Goal: Check status

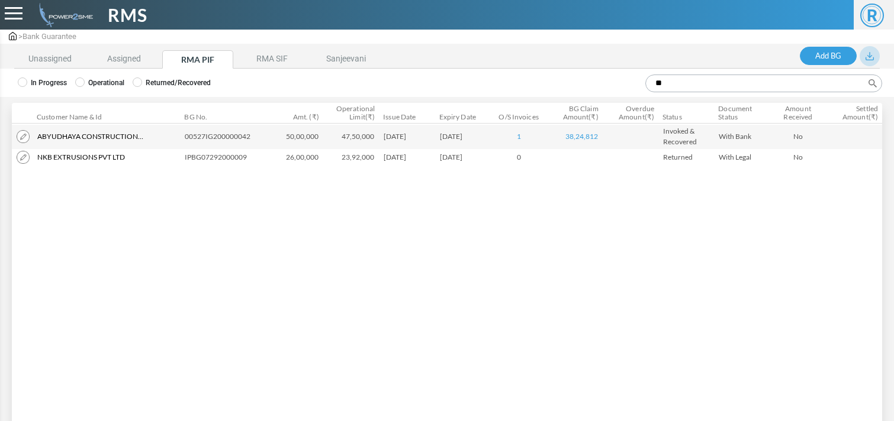
click at [9, 39] on img at bounding box center [13, 36] width 8 height 8
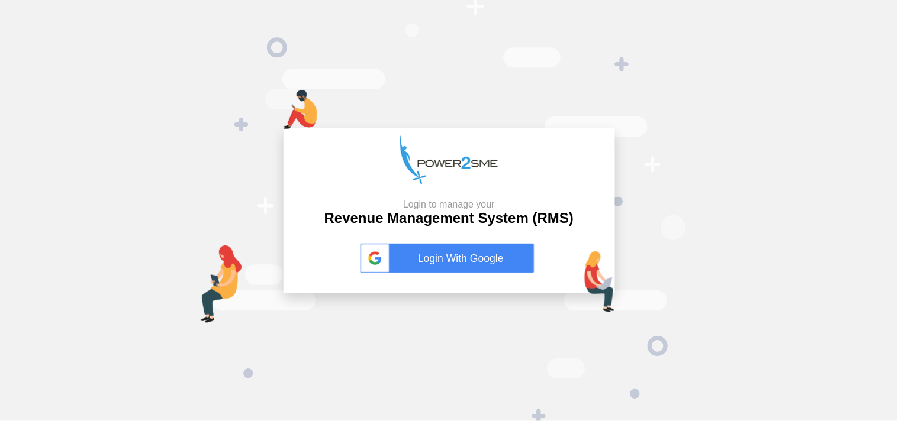
click at [447, 270] on link "Login With Google" at bounding box center [449, 259] width 178 height 30
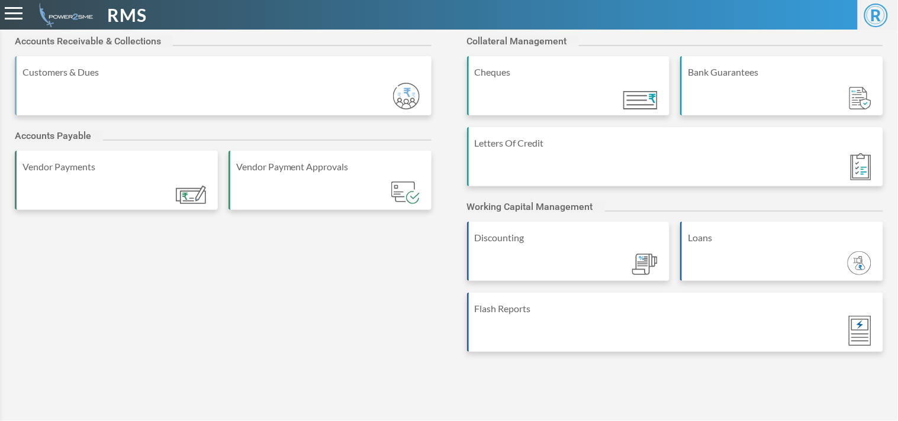
click at [666, 175] on div "Letters Of Credit" at bounding box center [675, 156] width 417 height 59
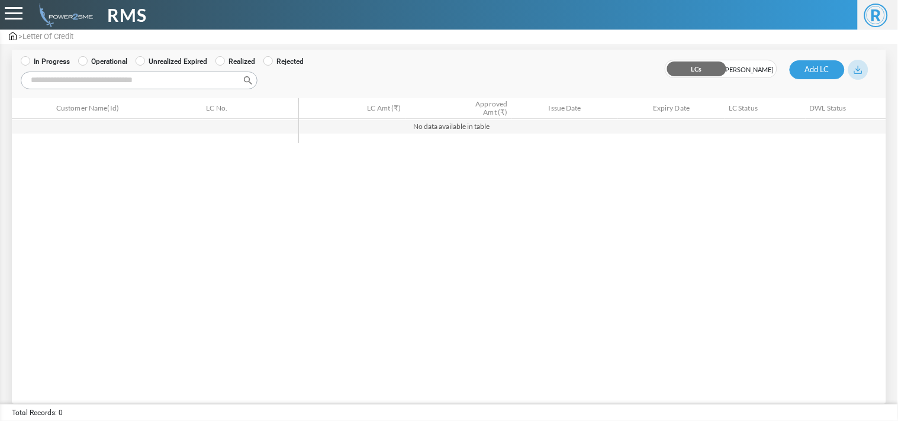
click at [127, 60] on label "Operational" at bounding box center [102, 61] width 49 height 11
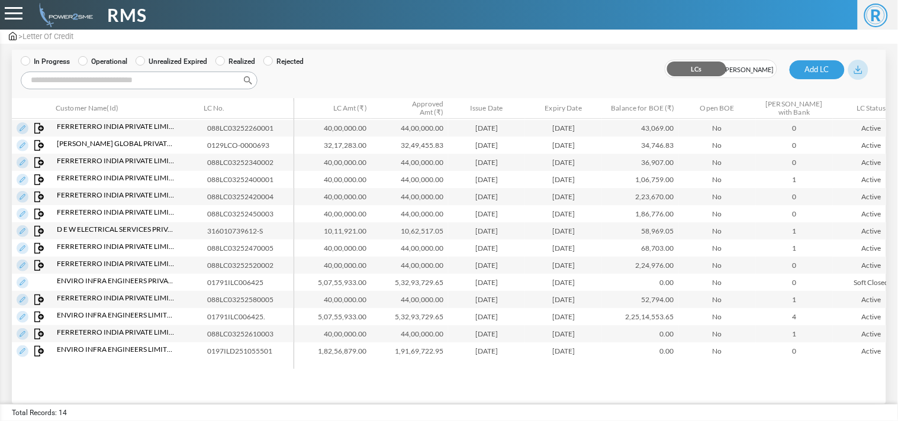
click at [128, 76] on input "Search:" at bounding box center [139, 81] width 237 height 18
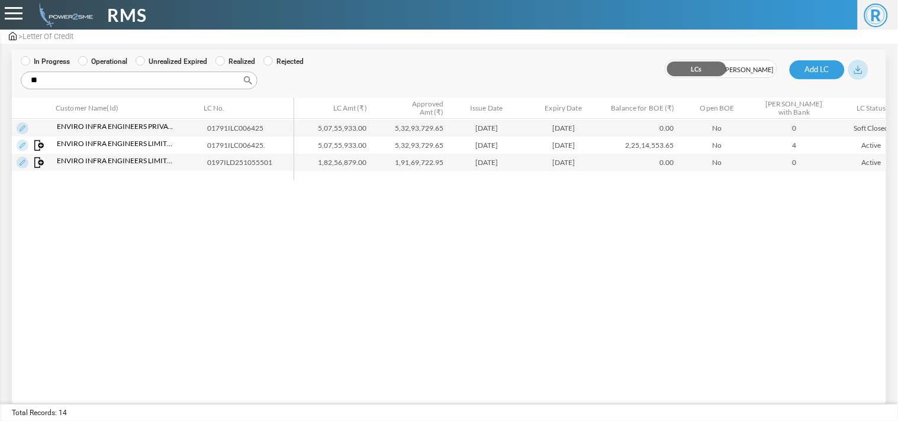
type input "**"
click at [245, 163] on td "0197ILD251055501" at bounding box center [250, 162] width 96 height 17
copy td "0197ILD251055501"
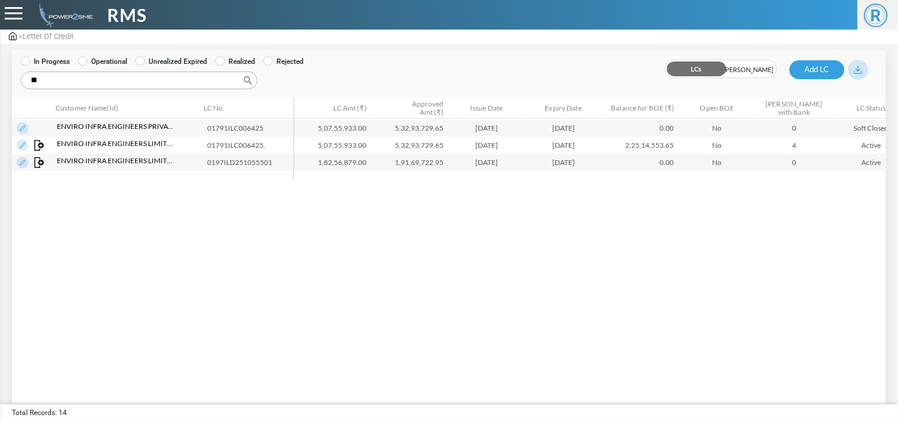
click at [407, 162] on td "1,91,69,722.95" at bounding box center [409, 162] width 77 height 17
copy td "1,91,69,722.95"
